Goal: Information Seeking & Learning: Learn about a topic

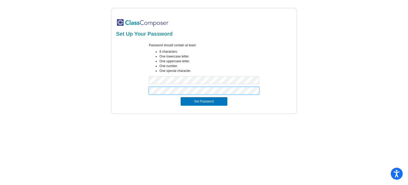
click at [181, 97] on button "Set Password" at bounding box center [204, 101] width 47 height 9
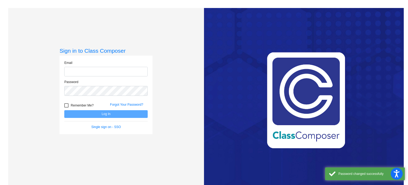
click at [111, 73] on input "email" at bounding box center [105, 72] width 83 height 10
type input "[PERSON_NAME][EMAIL_ADDRESS][PERSON_NAME][DOMAIN_NAME]"
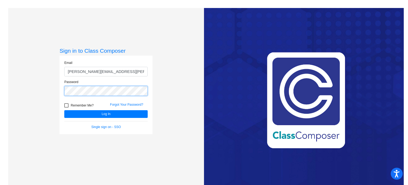
click at [64, 110] on button "Log In" at bounding box center [105, 114] width 83 height 8
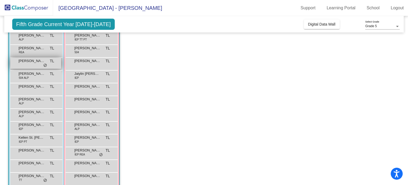
scroll to position [100, 0]
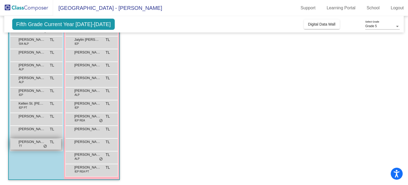
click at [25, 141] on span "[PERSON_NAME]" at bounding box center [32, 141] width 27 height 5
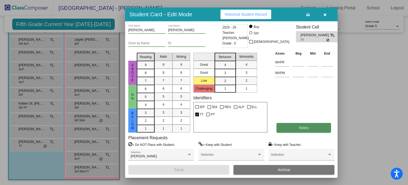
click at [320, 125] on button "Notes" at bounding box center [304, 128] width 54 height 10
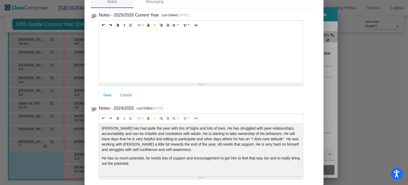
scroll to position [0, 0]
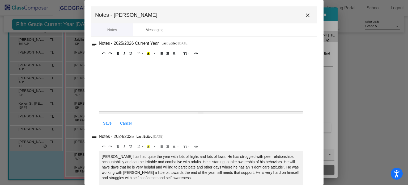
click at [148, 31] on div "Messaging" at bounding box center [155, 30] width 18 height 6
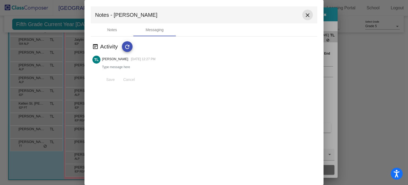
click at [307, 15] on mat-icon "close" at bounding box center [307, 15] width 6 height 6
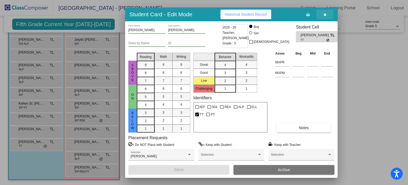
click at [324, 13] on icon "button" at bounding box center [325, 15] width 3 height 4
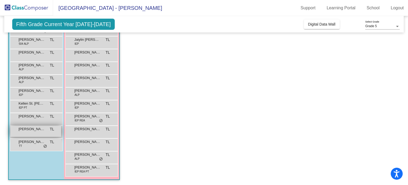
click at [21, 133] on div "[PERSON_NAME] TL lock do_not_disturb_alt" at bounding box center [35, 131] width 51 height 11
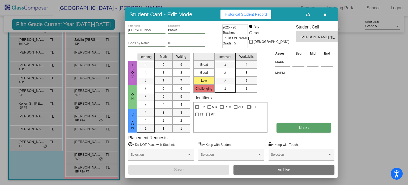
click at [287, 128] on button "Notes" at bounding box center [304, 128] width 54 height 10
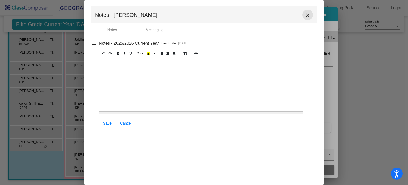
click at [308, 16] on mat-icon "close" at bounding box center [307, 15] width 6 height 6
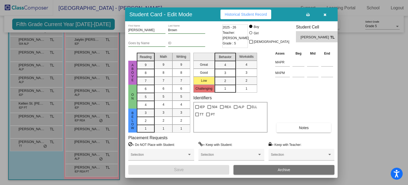
click at [323, 14] on button "button" at bounding box center [324, 15] width 17 height 10
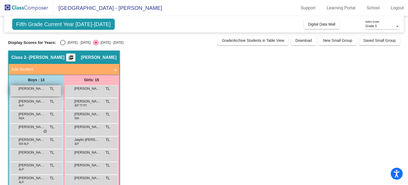
click at [27, 92] on div "Ayden [PERSON_NAME] lock do_not_disturb_alt" at bounding box center [35, 90] width 51 height 11
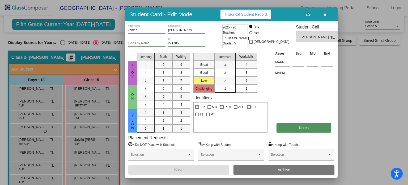
click at [292, 130] on button "Notes" at bounding box center [304, 128] width 54 height 10
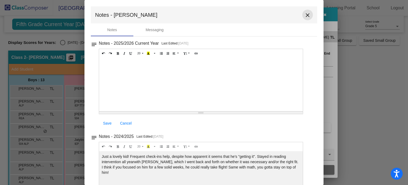
click at [306, 13] on mat-icon "close" at bounding box center [307, 15] width 6 height 6
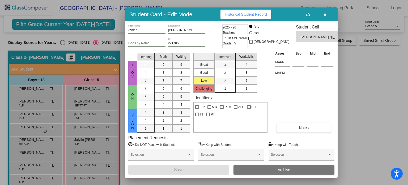
click at [326, 15] on icon "button" at bounding box center [325, 15] width 3 height 4
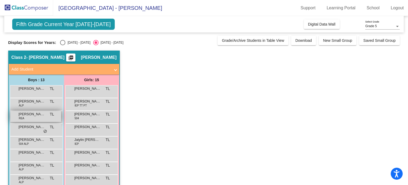
click at [35, 118] on div "[PERSON_NAME] [PERSON_NAME] lock do_not_disturb_alt" at bounding box center [35, 116] width 51 height 11
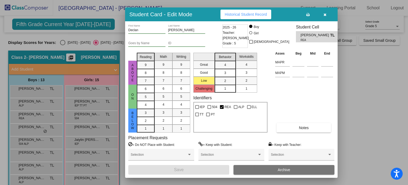
click at [301, 122] on div "Asses Beg Mid End MAPR MAPM Notes" at bounding box center [304, 91] width 61 height 82
click at [303, 128] on span "Notes" at bounding box center [304, 127] width 10 height 4
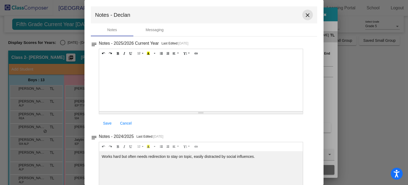
click at [304, 18] on mat-icon "close" at bounding box center [307, 15] width 6 height 6
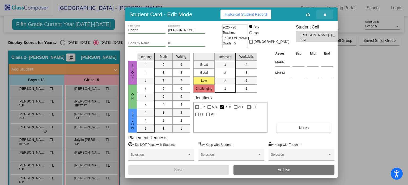
click at [322, 18] on button "button" at bounding box center [324, 15] width 17 height 10
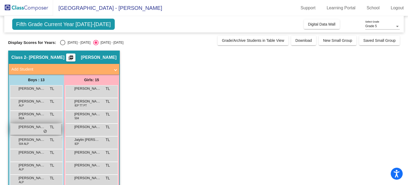
click at [25, 131] on div "[PERSON_NAME] TL lock do_not_disturb_alt" at bounding box center [35, 129] width 51 height 11
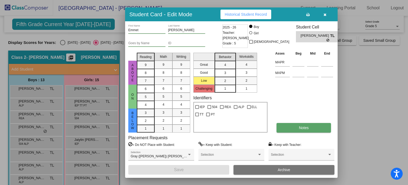
click at [299, 124] on button "Notes" at bounding box center [304, 128] width 54 height 10
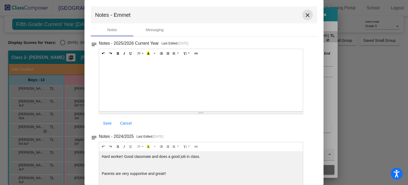
click at [304, 16] on mat-icon "close" at bounding box center [307, 15] width 6 height 6
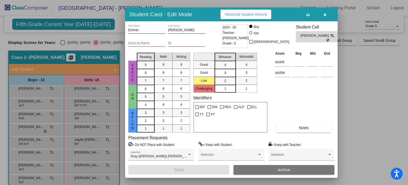
click at [351, 122] on div at bounding box center [204, 92] width 408 height 185
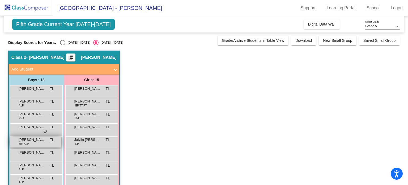
click at [30, 145] on div "[PERSON_NAME] 504 ALP TL lock do_not_disturb_alt" at bounding box center [35, 141] width 51 height 11
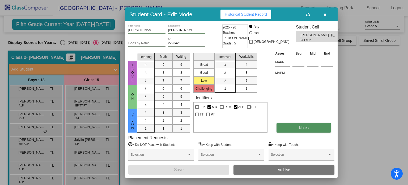
click at [291, 129] on button "Notes" at bounding box center [304, 128] width 54 height 10
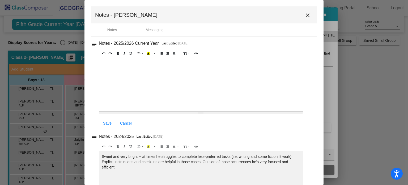
click at [307, 15] on mat-icon "close" at bounding box center [307, 15] width 6 height 6
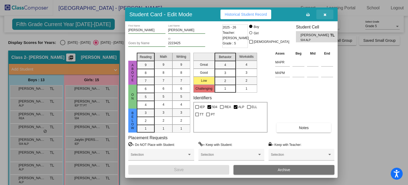
click at [329, 13] on button "button" at bounding box center [324, 15] width 17 height 10
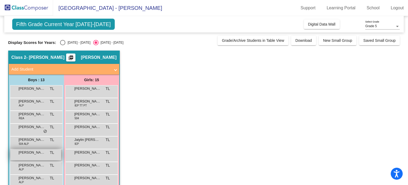
click at [37, 156] on div "[PERSON_NAME] [PERSON_NAME] lock do_not_disturb_alt" at bounding box center [35, 154] width 51 height 11
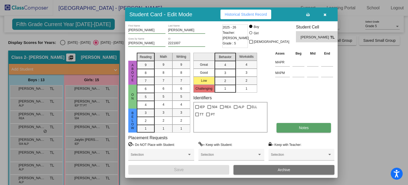
click at [284, 128] on button "Notes" at bounding box center [304, 128] width 54 height 10
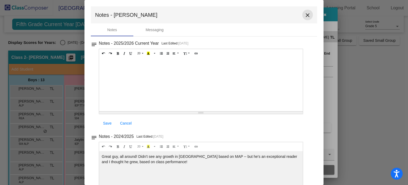
click at [306, 14] on mat-icon "close" at bounding box center [307, 15] width 6 height 6
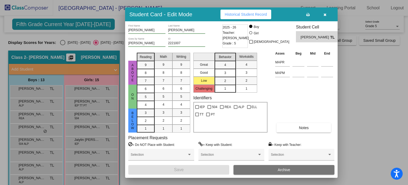
click at [382, 76] on div at bounding box center [204, 92] width 408 height 185
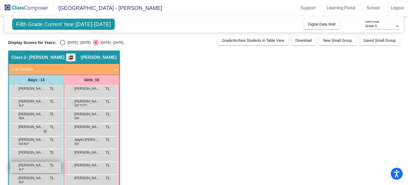
click at [40, 169] on div "[PERSON_NAME] ALP TL lock do_not_disturb_alt" at bounding box center [35, 167] width 51 height 11
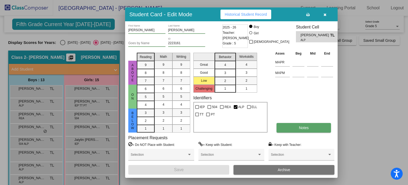
click at [304, 126] on span "Notes" at bounding box center [304, 127] width 10 height 4
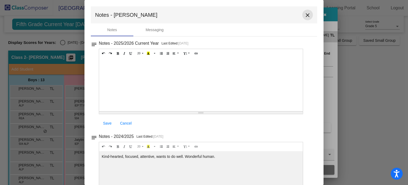
click at [307, 18] on button "close" at bounding box center [307, 15] width 11 height 11
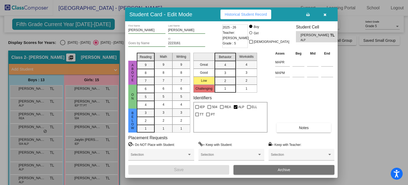
click at [365, 64] on div at bounding box center [204, 92] width 408 height 185
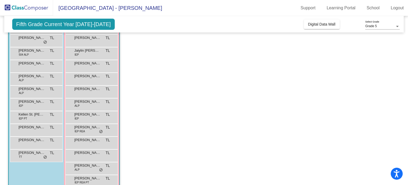
scroll to position [89, 0]
click at [40, 92] on div "[PERSON_NAME] ALP TL lock do_not_disturb_alt" at bounding box center [35, 90] width 51 height 11
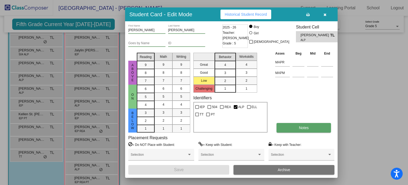
click at [315, 130] on button "Notes" at bounding box center [304, 128] width 54 height 10
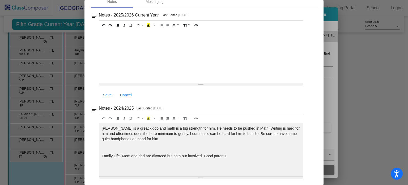
scroll to position [0, 0]
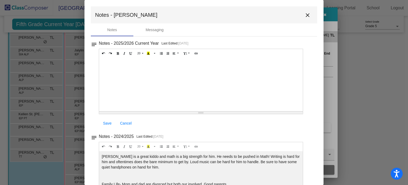
click at [305, 11] on button "close" at bounding box center [307, 15] width 11 height 11
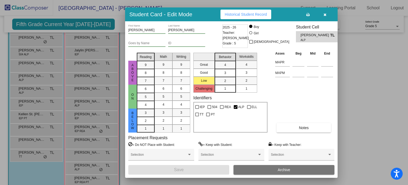
click at [326, 16] on icon "button" at bounding box center [325, 15] width 3 height 4
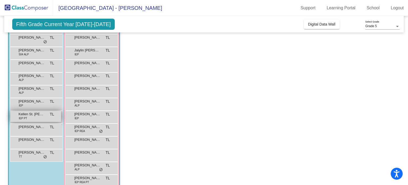
click at [30, 113] on span "Kellen St. [PERSON_NAME]" at bounding box center [32, 113] width 27 height 5
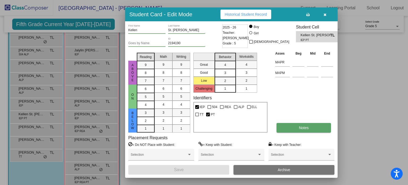
click at [290, 129] on button "Notes" at bounding box center [304, 128] width 54 height 10
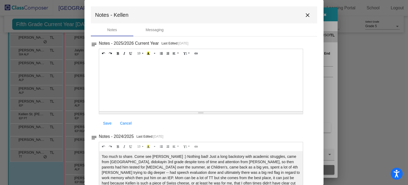
click at [304, 15] on mat-icon "close" at bounding box center [307, 15] width 6 height 6
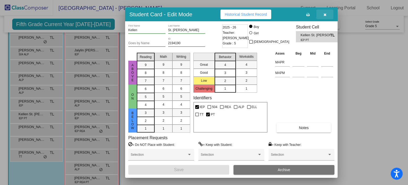
click at [324, 14] on icon "button" at bounding box center [325, 15] width 3 height 4
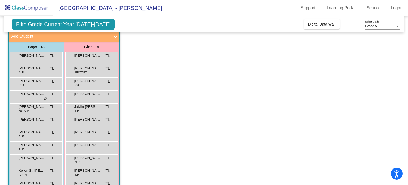
scroll to position [33, 0]
click at [92, 58] on div "[PERSON_NAME] TL lock do_not_disturb_alt" at bounding box center [91, 57] width 51 height 11
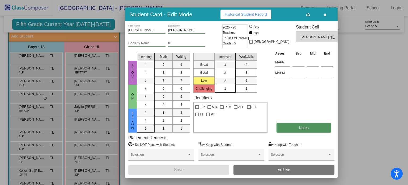
click at [299, 131] on button "Notes" at bounding box center [304, 128] width 54 height 10
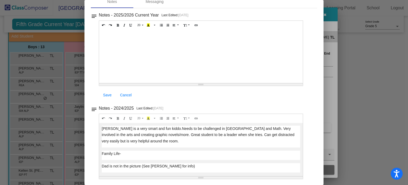
scroll to position [0, 0]
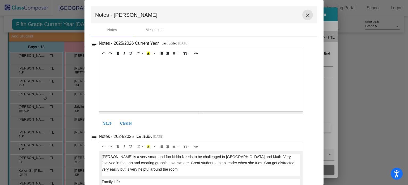
click at [304, 15] on mat-icon "close" at bounding box center [307, 15] width 6 height 6
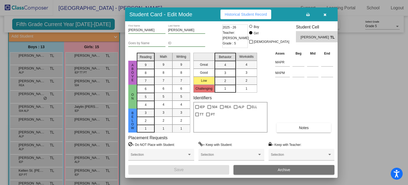
click at [323, 13] on button "button" at bounding box center [324, 15] width 17 height 10
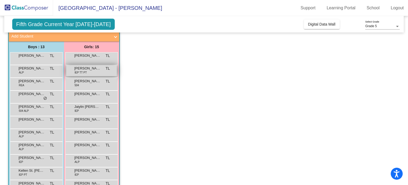
click at [93, 73] on div "[PERSON_NAME] IEP TT PT TL lock do_not_disturb_alt" at bounding box center [91, 70] width 51 height 11
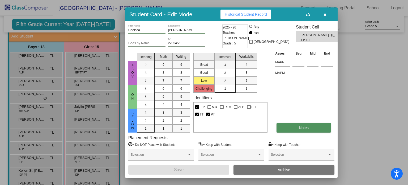
click at [301, 125] on span "Notes" at bounding box center [304, 127] width 10 height 4
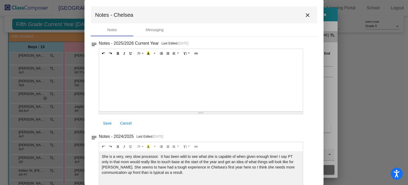
click at [304, 16] on mat-icon "close" at bounding box center [307, 15] width 6 height 6
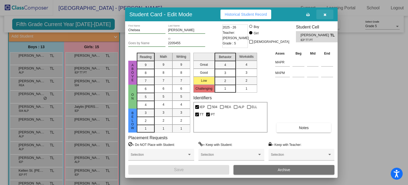
click at [325, 15] on icon "button" at bounding box center [325, 15] width 3 height 4
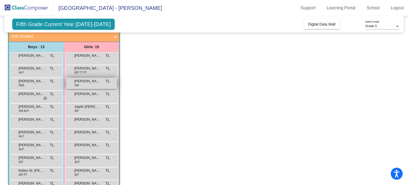
click at [104, 86] on div "[PERSON_NAME] 504 TL lock do_not_disturb_alt" at bounding box center [91, 83] width 51 height 11
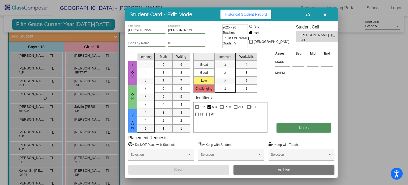
click at [286, 129] on button "Notes" at bounding box center [304, 128] width 54 height 10
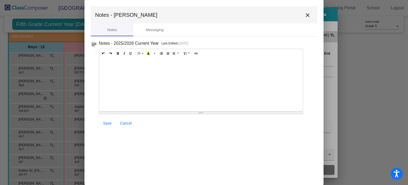
click at [311, 13] on mat-icon "close" at bounding box center [307, 15] width 6 height 6
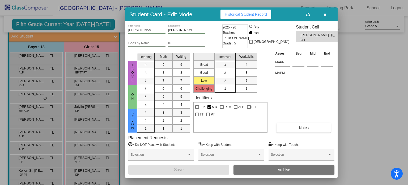
click at [322, 14] on button "button" at bounding box center [324, 15] width 17 height 10
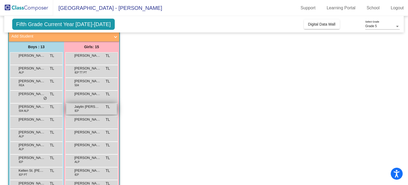
click at [87, 113] on div "Jaiylin [PERSON_NAME] IEP TL lock do_not_disturb_alt" at bounding box center [91, 108] width 51 height 11
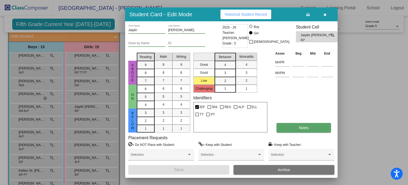
click at [298, 128] on button "Notes" at bounding box center [304, 128] width 54 height 10
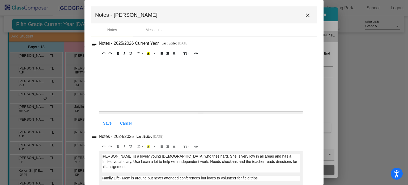
click at [310, 16] on button "close" at bounding box center [307, 15] width 11 height 11
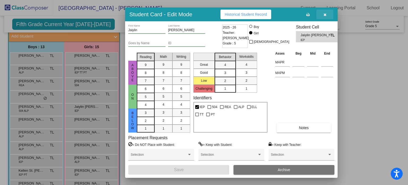
click at [324, 16] on icon "button" at bounding box center [325, 15] width 3 height 4
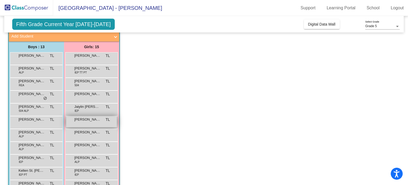
click at [86, 124] on div "[PERSON_NAME] TL lock do_not_disturb_alt" at bounding box center [91, 121] width 51 height 11
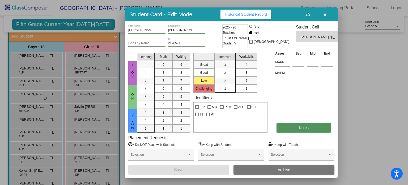
click at [299, 131] on button "Notes" at bounding box center [304, 128] width 54 height 10
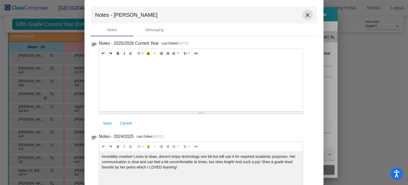
click at [302, 14] on button "close" at bounding box center [307, 15] width 11 height 11
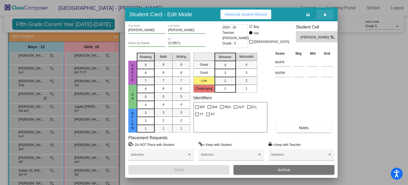
click at [326, 14] on icon "button" at bounding box center [325, 15] width 3 height 4
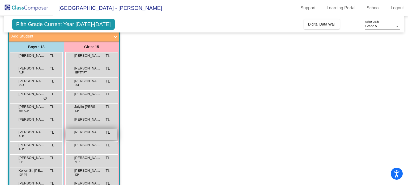
click at [91, 136] on div "Klaria [PERSON_NAME] lock do_not_disturb_alt" at bounding box center [91, 134] width 51 height 11
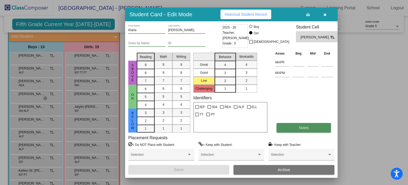
click at [291, 130] on button "Notes" at bounding box center [304, 128] width 54 height 10
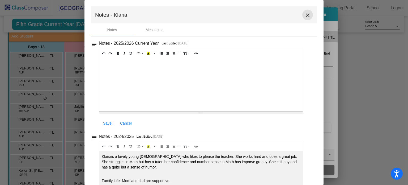
click at [304, 14] on mat-icon "close" at bounding box center [307, 15] width 6 height 6
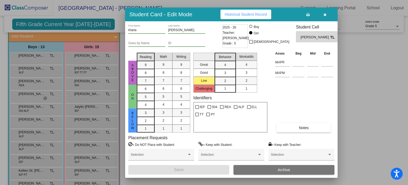
click at [324, 15] on icon "button" at bounding box center [325, 15] width 3 height 4
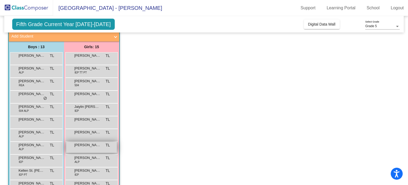
click at [84, 149] on div "[PERSON_NAME] lock do_not_disturb_alt" at bounding box center [91, 147] width 51 height 11
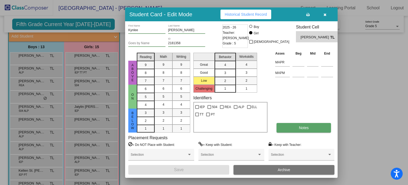
click at [283, 127] on button "Notes" at bounding box center [304, 128] width 54 height 10
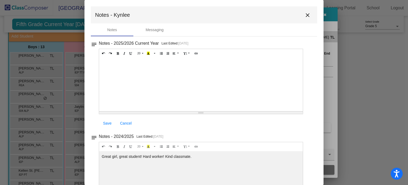
click at [305, 16] on mat-icon "close" at bounding box center [307, 15] width 6 height 6
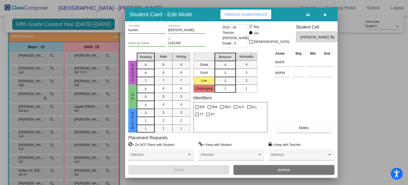
click at [324, 16] on icon "button" at bounding box center [325, 15] width 3 height 4
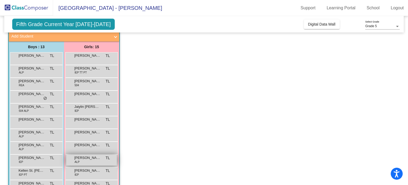
click at [89, 162] on div "[PERSON_NAME] ALP TL lock do_not_disturb_alt" at bounding box center [91, 159] width 51 height 11
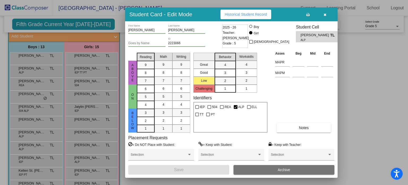
click at [309, 120] on div "Asses Beg Mid End MAPR MAPM Notes" at bounding box center [304, 91] width 61 height 82
click at [301, 129] on span "Notes" at bounding box center [304, 127] width 10 height 4
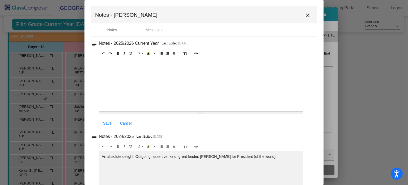
click at [307, 12] on mat-icon "close" at bounding box center [307, 15] width 6 height 6
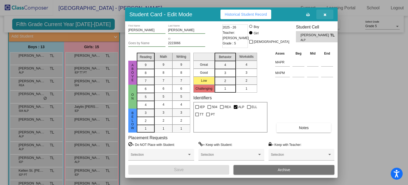
click at [327, 13] on button "button" at bounding box center [324, 15] width 17 height 10
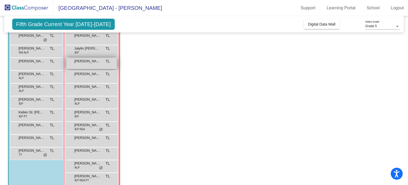
scroll to position [91, 0]
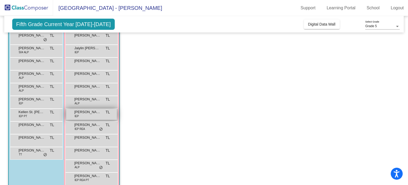
click at [86, 116] on div "[PERSON_NAME] IEP TL lock do_not_disturb_alt" at bounding box center [91, 114] width 51 height 11
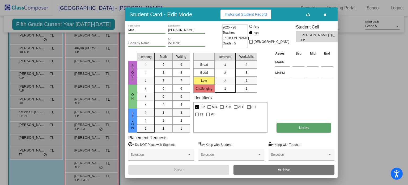
click at [306, 125] on span "Notes" at bounding box center [304, 127] width 10 height 4
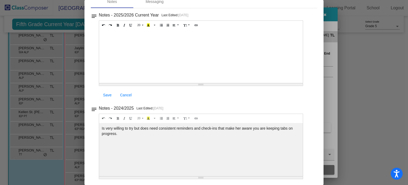
scroll to position [0, 0]
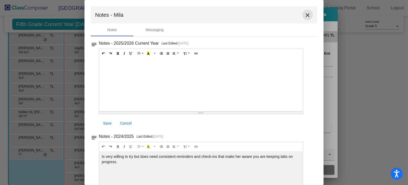
click at [304, 16] on mat-icon "close" at bounding box center [307, 15] width 6 height 6
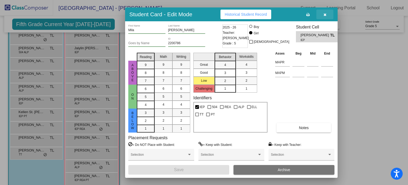
click at [326, 15] on button "button" at bounding box center [324, 15] width 17 height 10
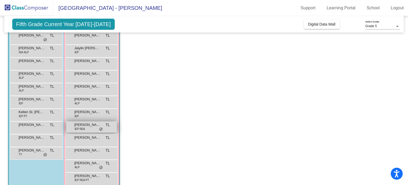
click at [93, 126] on span "[PERSON_NAME]" at bounding box center [87, 124] width 27 height 5
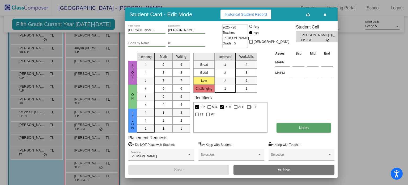
click at [301, 130] on button "Notes" at bounding box center [304, 128] width 54 height 10
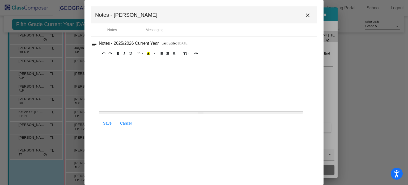
click at [307, 17] on mat-icon "close" at bounding box center [307, 15] width 6 height 6
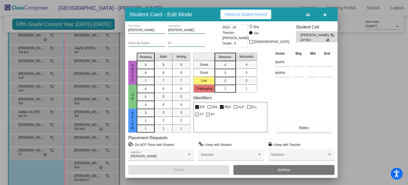
click at [322, 17] on button "button" at bounding box center [324, 15] width 17 height 10
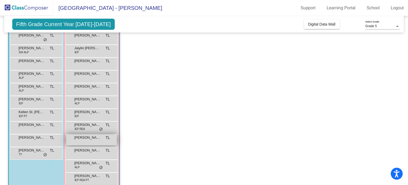
click at [87, 139] on span "[PERSON_NAME]" at bounding box center [87, 137] width 27 height 5
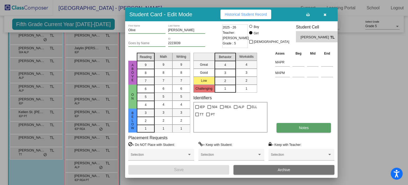
click at [302, 127] on span "Notes" at bounding box center [304, 127] width 10 height 4
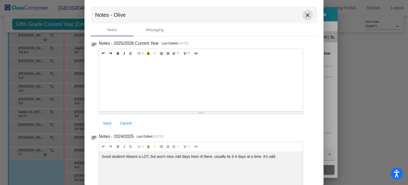
click at [306, 17] on mat-icon "close" at bounding box center [307, 15] width 6 height 6
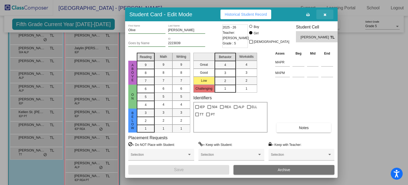
click at [326, 17] on button "button" at bounding box center [324, 15] width 17 height 10
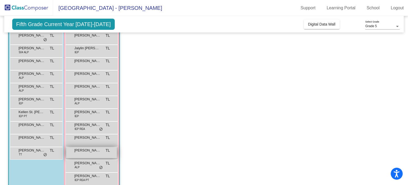
click at [91, 152] on span "[PERSON_NAME]" at bounding box center [87, 149] width 27 height 5
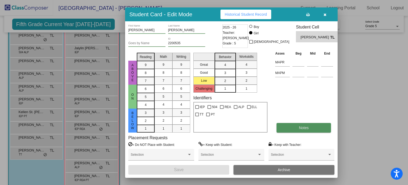
click at [293, 126] on button "Notes" at bounding box center [304, 128] width 54 height 10
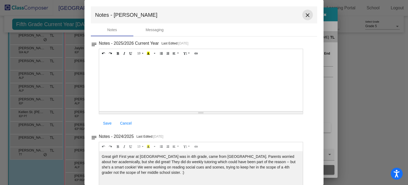
click at [308, 16] on mat-icon "close" at bounding box center [307, 15] width 6 height 6
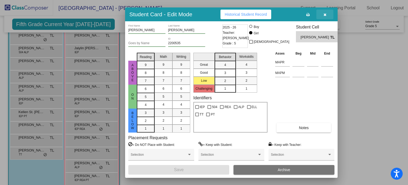
click at [325, 15] on icon "button" at bounding box center [325, 15] width 3 height 4
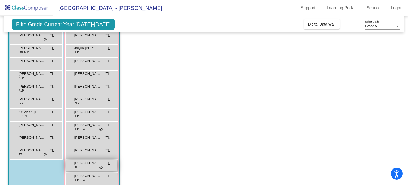
click at [92, 164] on span "[PERSON_NAME]" at bounding box center [87, 162] width 27 height 5
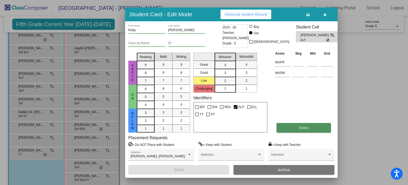
click at [294, 131] on button "Notes" at bounding box center [304, 128] width 54 height 10
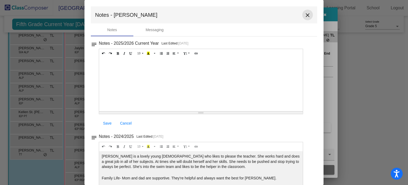
click at [305, 17] on mat-icon "close" at bounding box center [307, 15] width 6 height 6
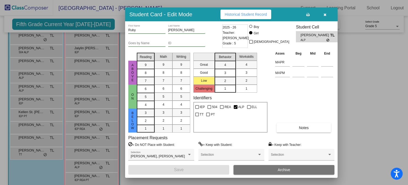
click at [326, 16] on button "button" at bounding box center [324, 15] width 17 height 10
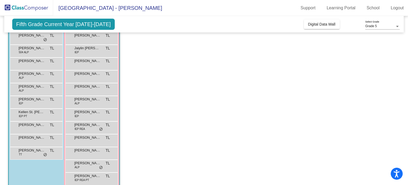
scroll to position [100, 0]
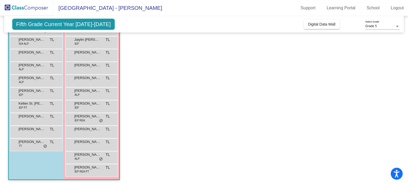
click at [84, 175] on div "[PERSON_NAME] IEP REA PT TL lock do_not_disturb_alt" at bounding box center [91, 170] width 53 height 13
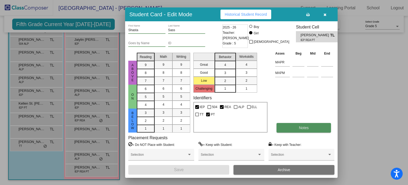
click at [303, 127] on span "Notes" at bounding box center [304, 127] width 10 height 4
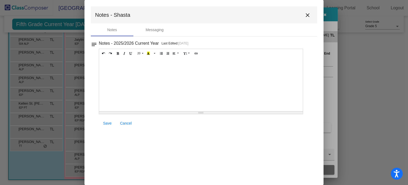
click at [311, 15] on mat-icon "close" at bounding box center [307, 15] width 6 height 6
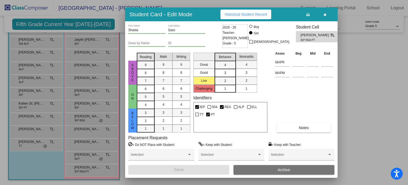
click at [325, 15] on icon "button" at bounding box center [325, 15] width 3 height 4
